Goal: Task Accomplishment & Management: Manage account settings

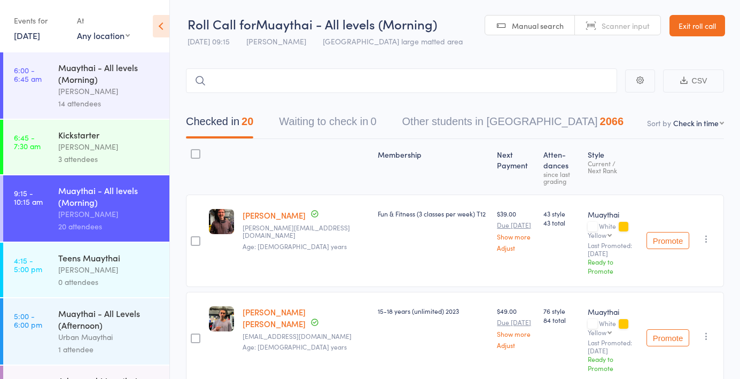
select select "4"
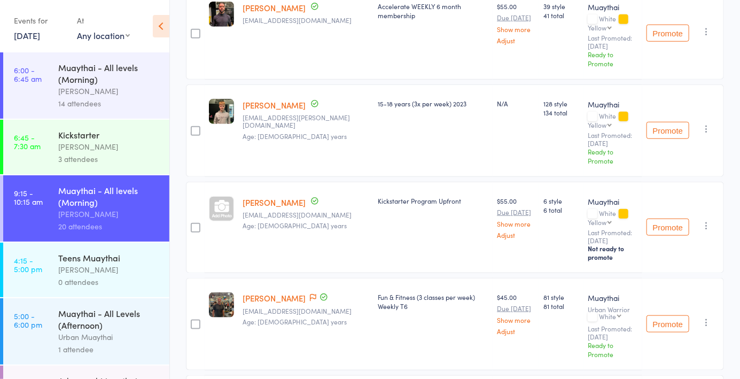
scroll to position [403, 0]
click at [301, 291] on link "Peter Newington" at bounding box center [274, 296] width 63 height 11
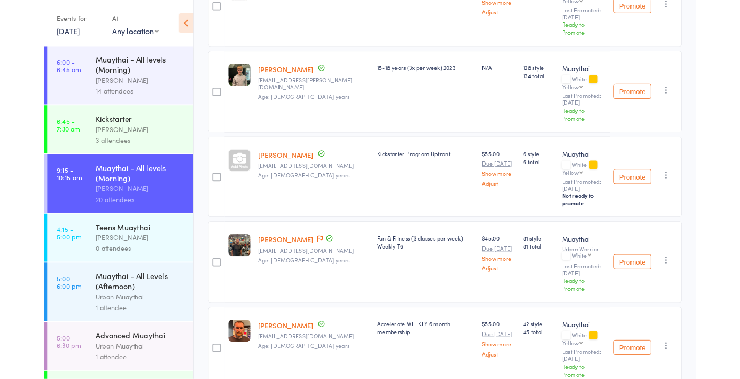
scroll to position [454, 0]
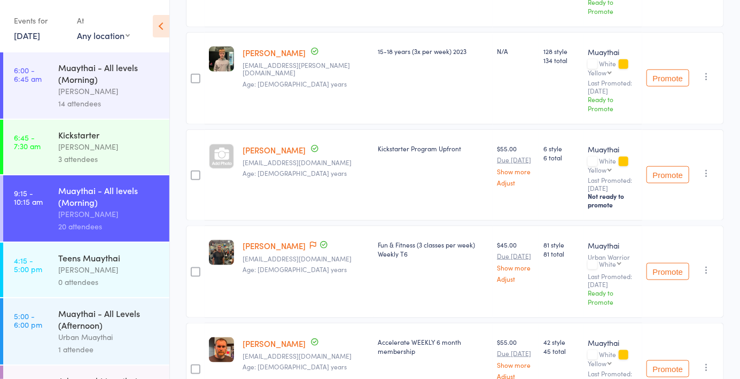
click at [311, 241] on icon at bounding box center [313, 244] width 6 height 7
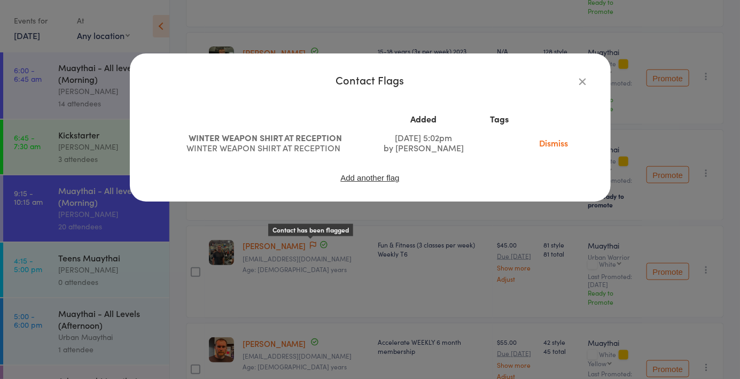
click at [554, 147] on link "Dismiss" at bounding box center [554, 143] width 45 height 12
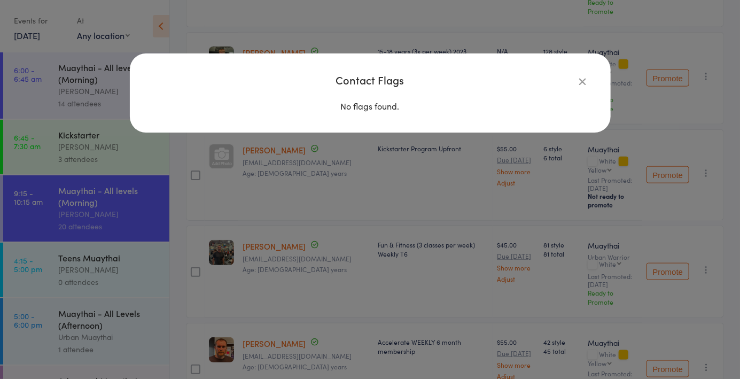
click at [584, 80] on icon "button" at bounding box center [583, 81] width 12 height 12
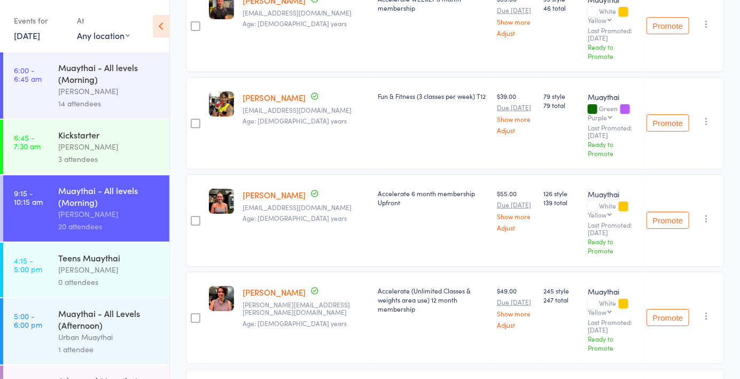
scroll to position [1577, 0]
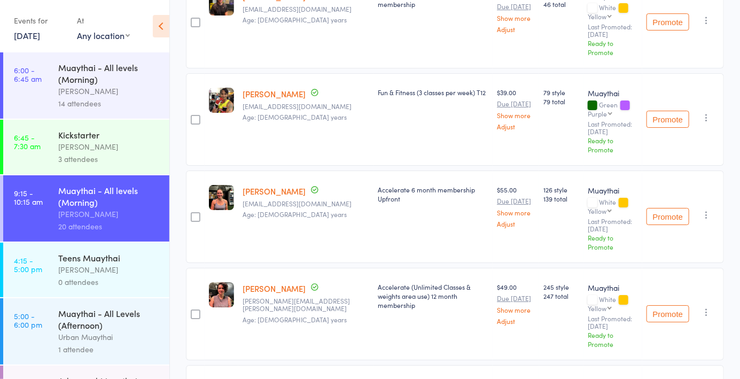
click at [310, 378] on icon at bounding box center [313, 384] width 6 height 7
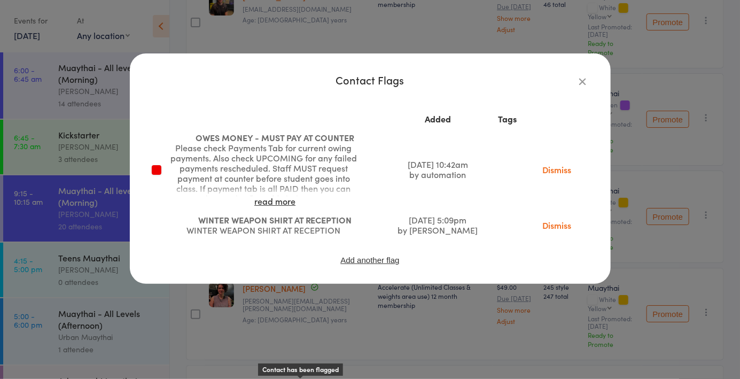
click at [464, 261] on div "Add another flag" at bounding box center [370, 259] width 438 height 10
click at [589, 69] on div "Contact Flags Added Tags OWES MONEY - MUST PAY AT COUNTER Please check Payments…" at bounding box center [370, 168] width 481 height 230
click at [582, 79] on icon "button" at bounding box center [583, 81] width 12 height 12
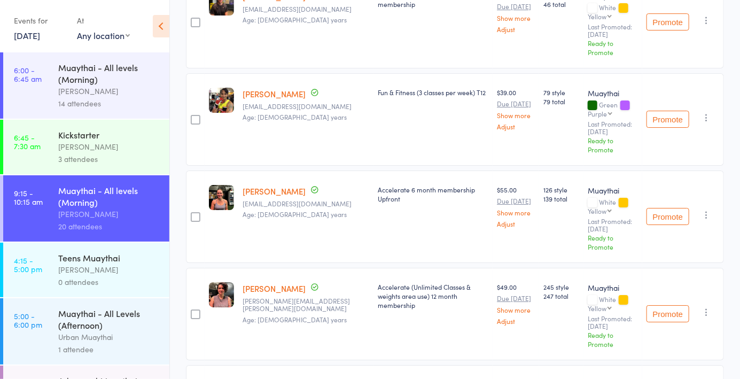
click at [274, 378] on link "[PERSON_NAME]" at bounding box center [274, 384] width 63 height 11
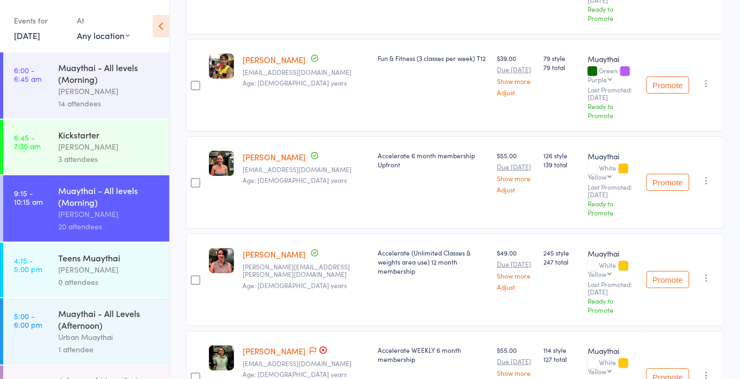
scroll to position [1628, 0]
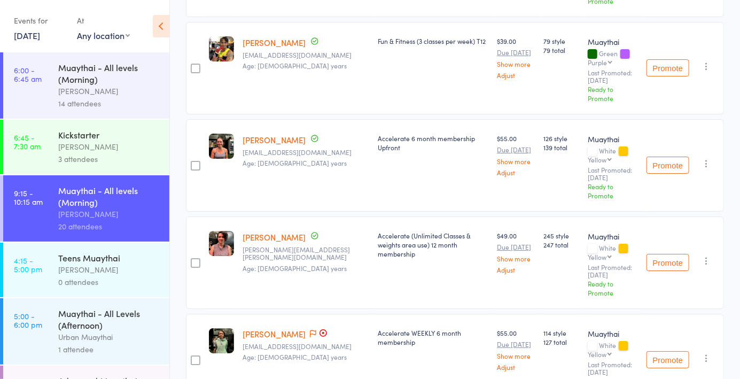
click at [310, 330] on icon at bounding box center [313, 333] width 6 height 7
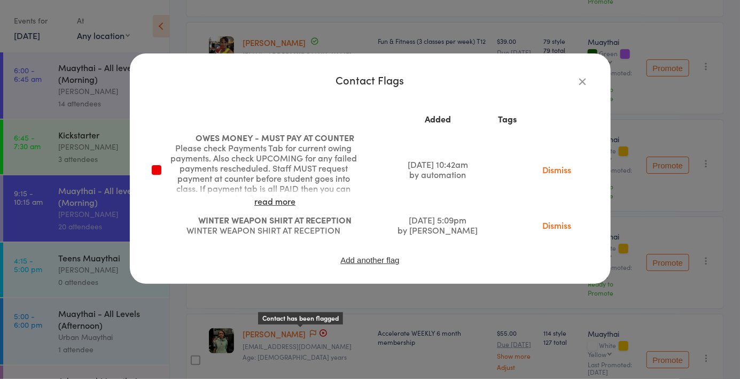
click at [560, 221] on link "Dismiss" at bounding box center [556, 225] width 45 height 12
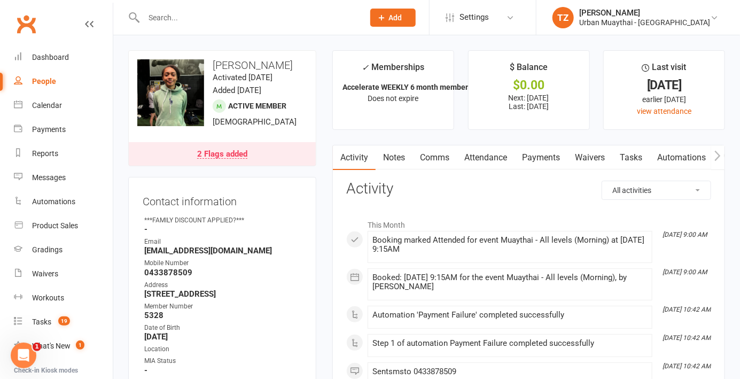
click at [551, 160] on link "Payments" at bounding box center [541, 157] width 53 height 25
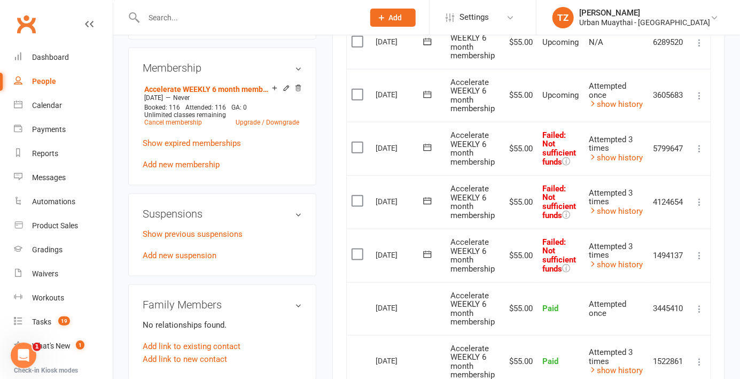
scroll to position [475, 0]
click at [622, 267] on link "show history" at bounding box center [616, 265] width 54 height 10
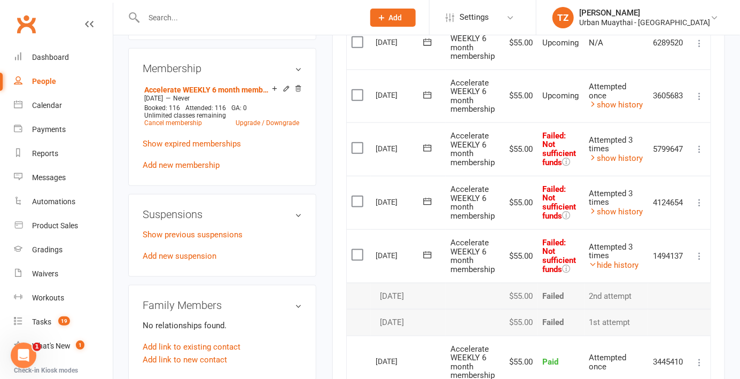
click at [621, 267] on td "Attempted 3 times hide history" at bounding box center [616, 255] width 64 height 53
click at [619, 266] on link "hide history" at bounding box center [614, 265] width 50 height 10
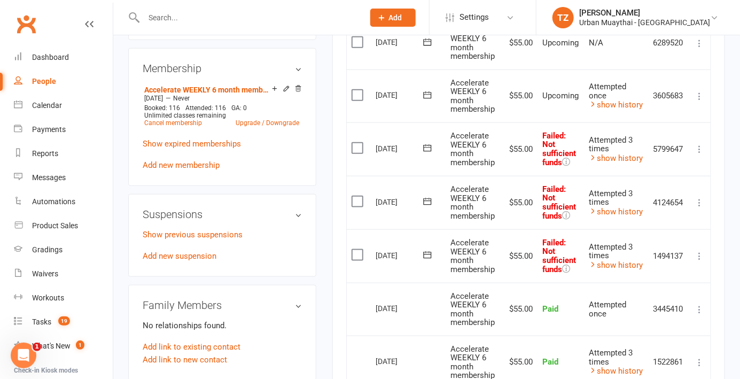
click at [700, 152] on icon at bounding box center [699, 149] width 11 height 11
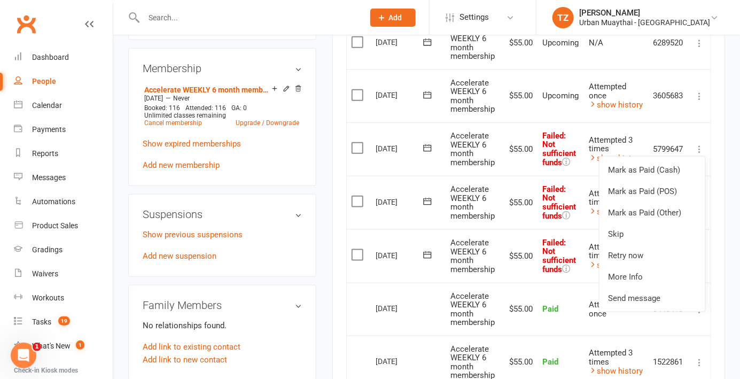
click at [324, 203] on main "✓ Memberships Accelerate WEEKLY 6 month membership Does not expire $ Balance $0…" at bounding box center [528, 80] width 409 height 1010
